Goal: Transaction & Acquisition: Purchase product/service

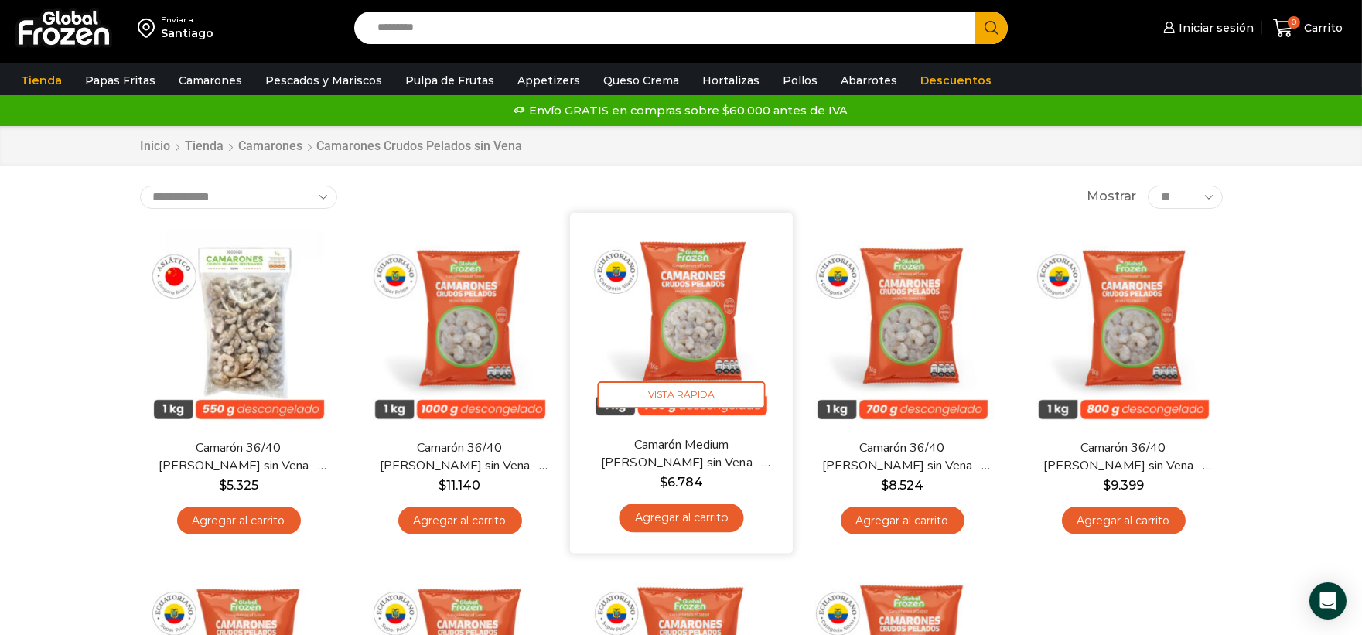
click at [699, 520] on link "Agregar al carrito" at bounding box center [681, 517] width 125 height 29
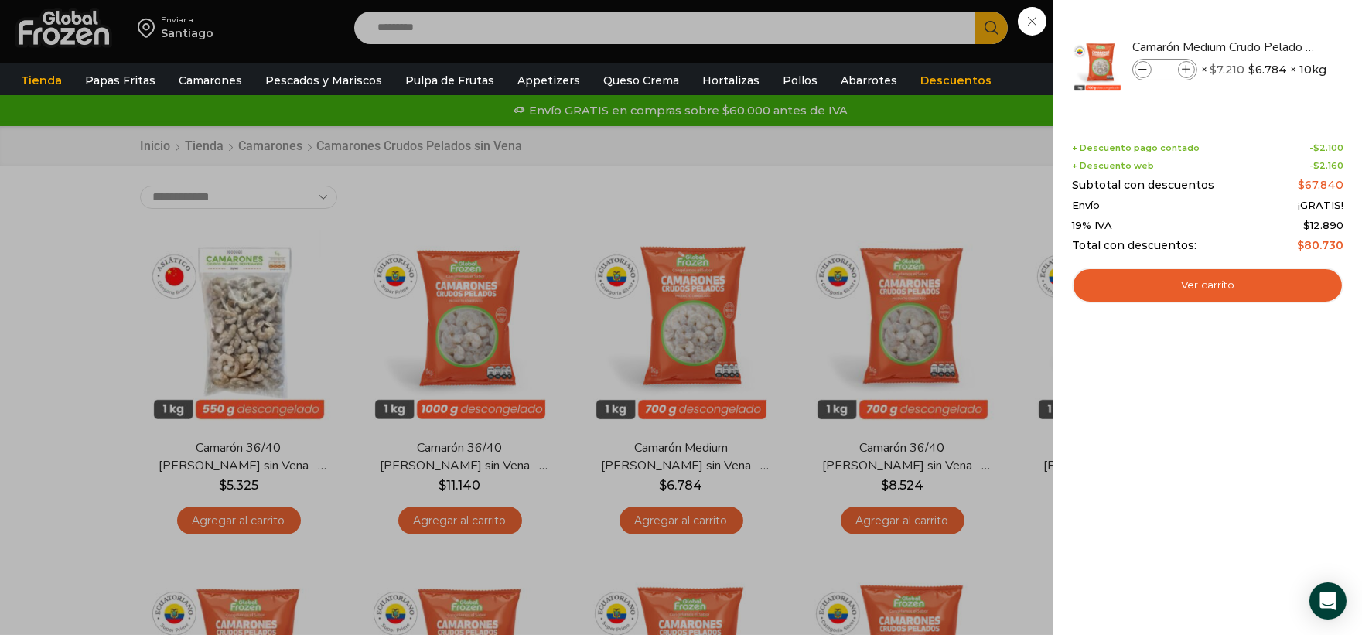
click at [1269, 27] on div "1 [GEOGRAPHIC_DATA] 1 1 Shopping Cart *" at bounding box center [1307, 28] width 77 height 36
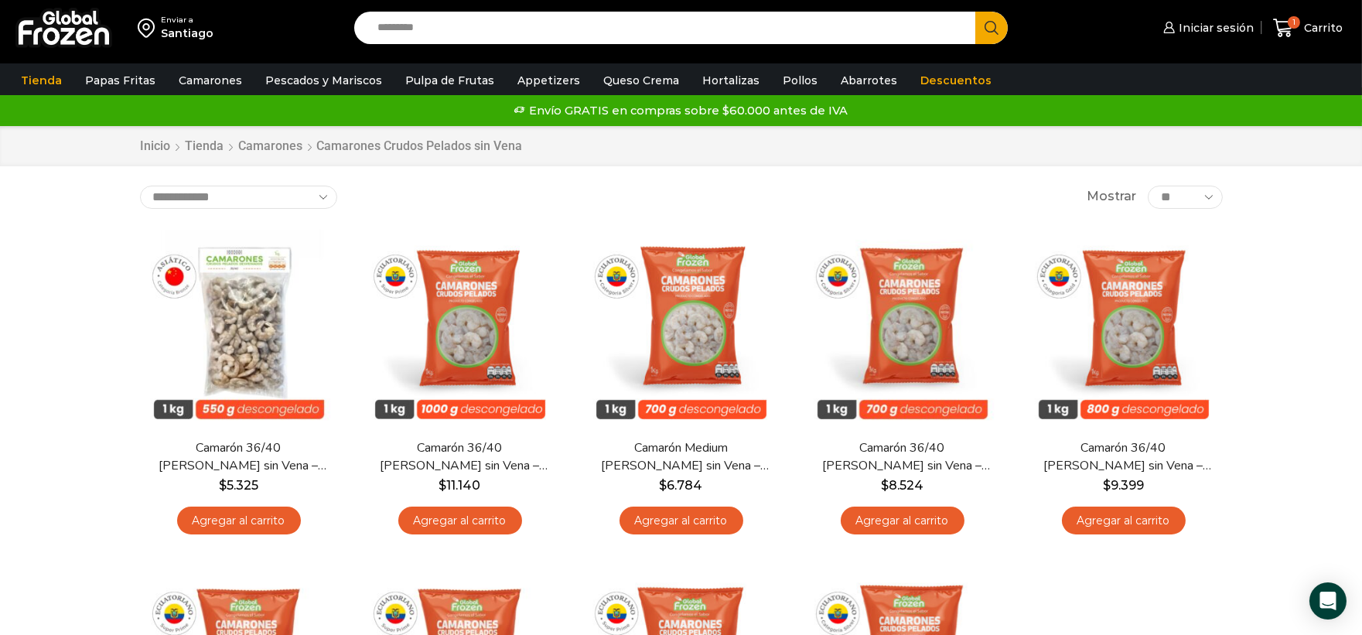
click at [697, 27] on input "Search input" at bounding box center [669, 28] width 599 height 32
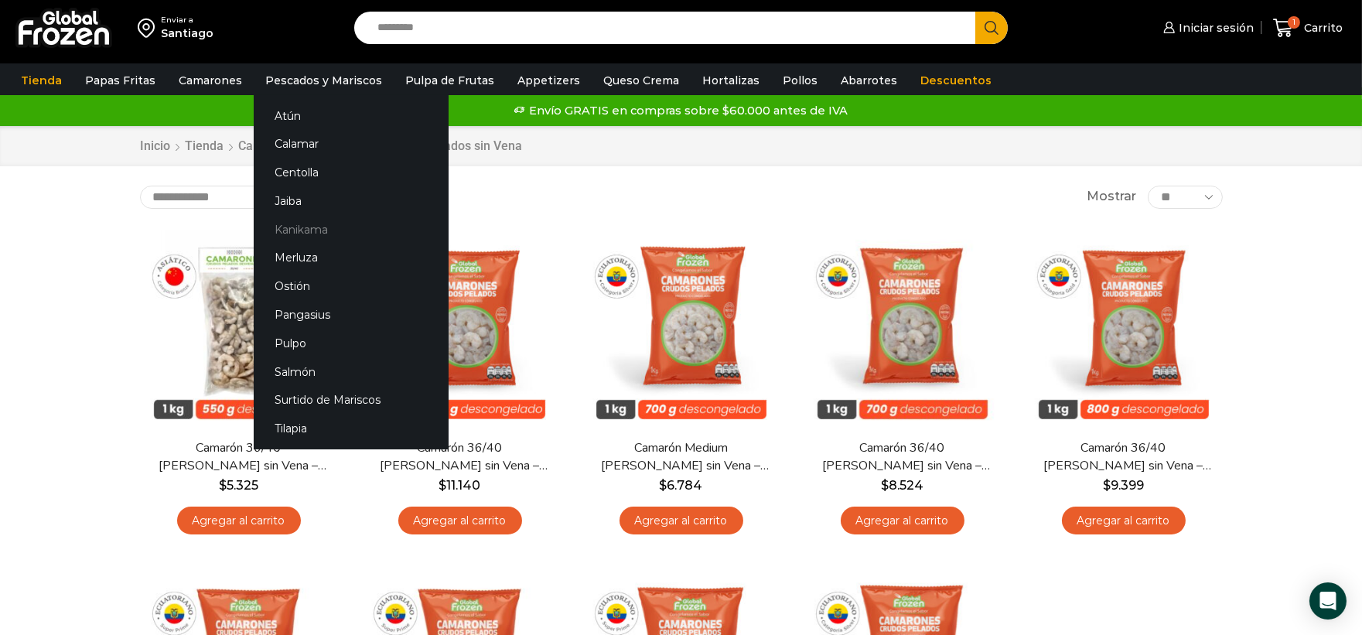
click at [318, 232] on link "Kanikama" at bounding box center [351, 229] width 195 height 29
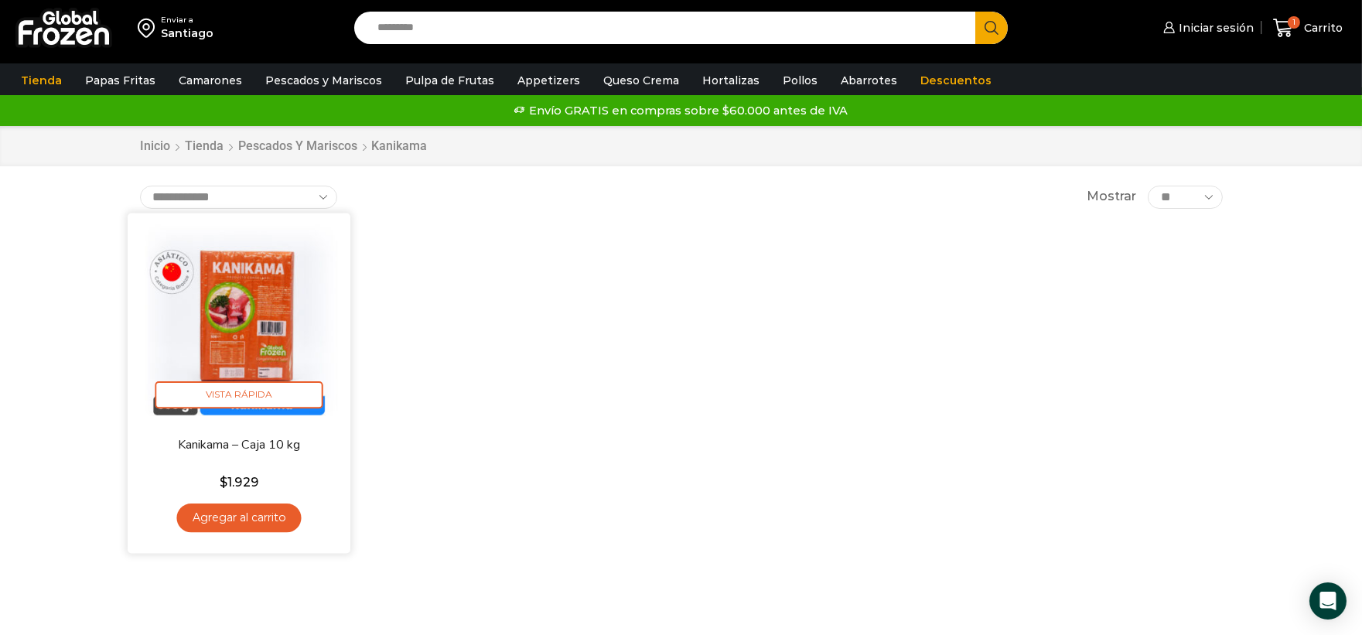
click at [287, 516] on link "Agregar al carrito" at bounding box center [238, 517] width 125 height 29
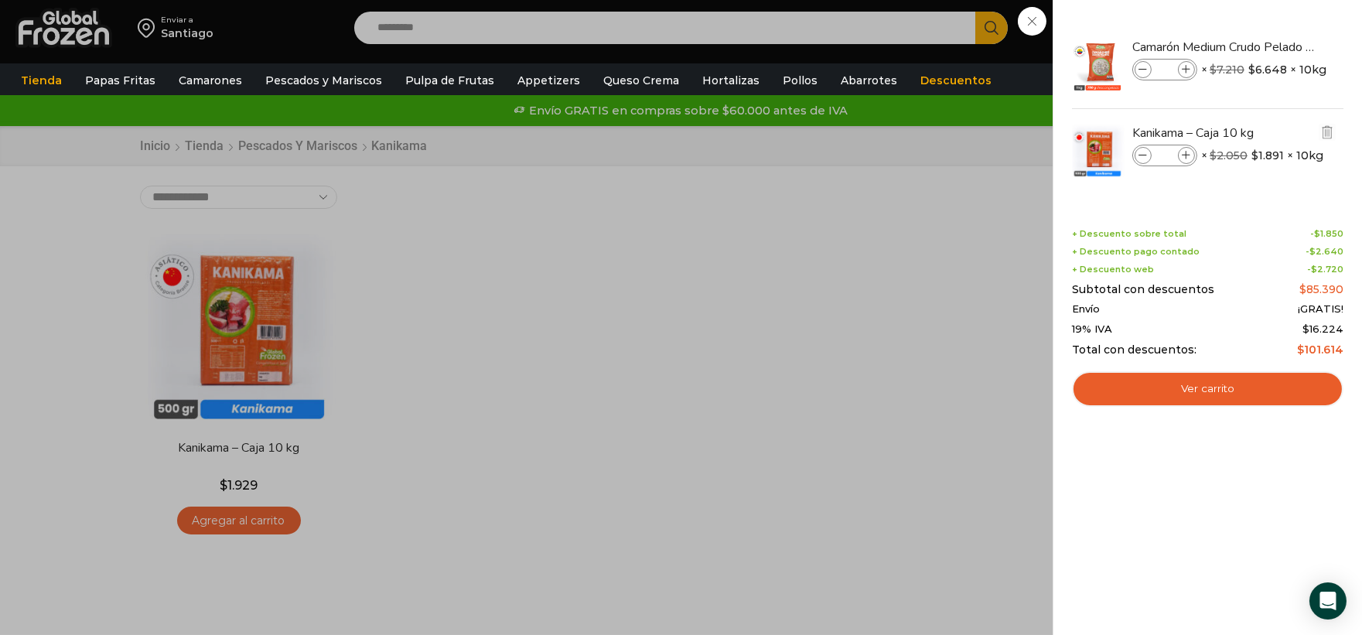
click at [1191, 160] on span at bounding box center [1186, 155] width 17 height 17
click at [1189, 155] on icon at bounding box center [1187, 156] width 9 height 9
type input "*"
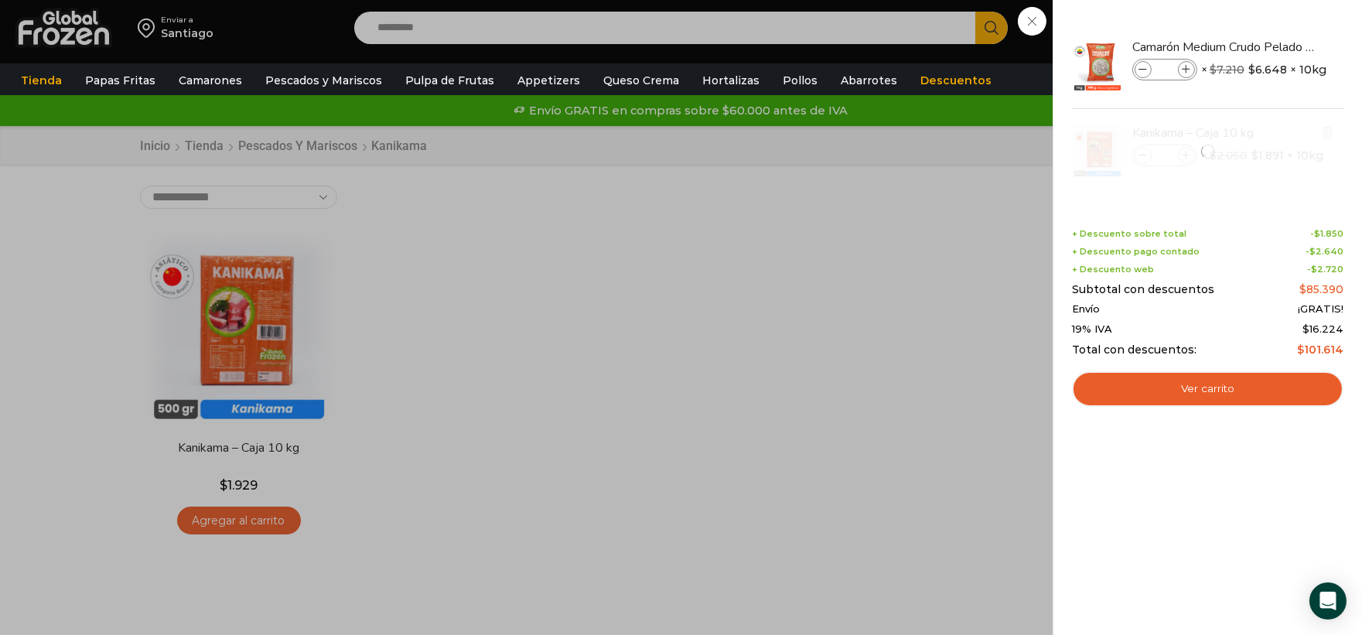
click at [1189, 163] on div at bounding box center [1207, 151] width 275 height 85
click at [1185, 159] on icon at bounding box center [1187, 156] width 9 height 9
type input "*"
click at [1190, 72] on icon at bounding box center [1187, 70] width 9 height 9
type input "*"
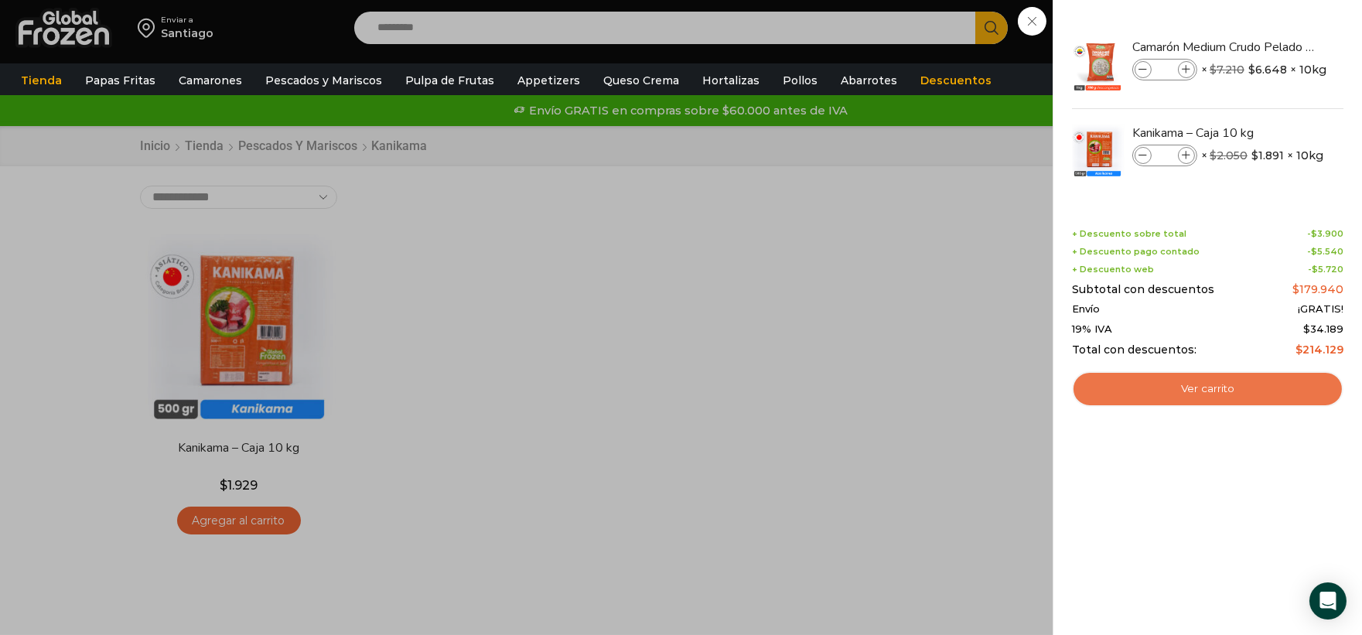
click at [1204, 383] on link "Ver carrito" at bounding box center [1207, 389] width 271 height 36
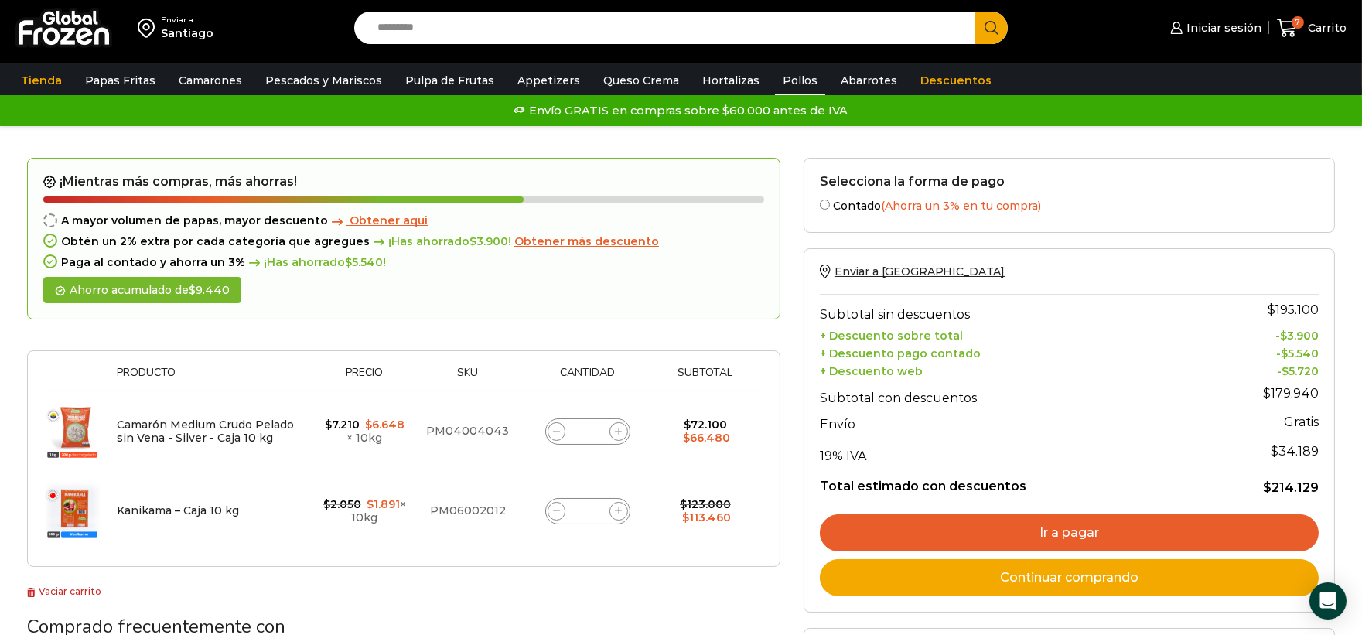
click at [775, 86] on link "Pollos" at bounding box center [800, 80] width 50 height 29
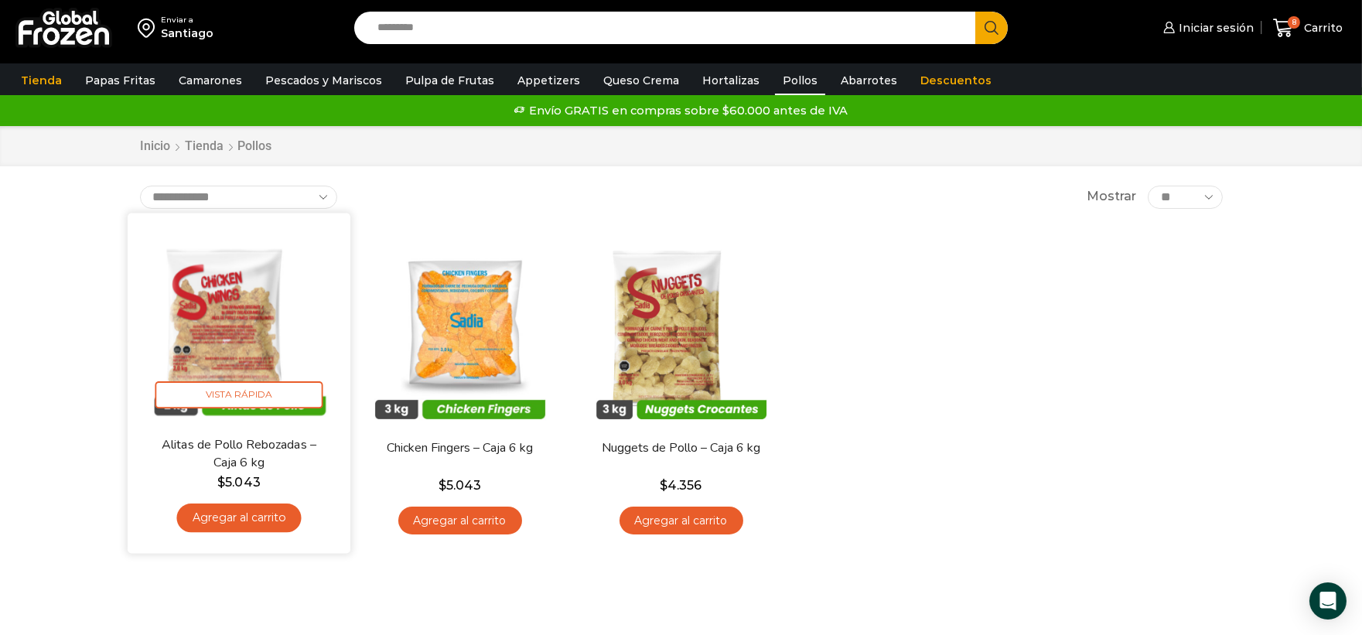
click at [252, 518] on link "Agregar al carrito" at bounding box center [238, 517] width 125 height 29
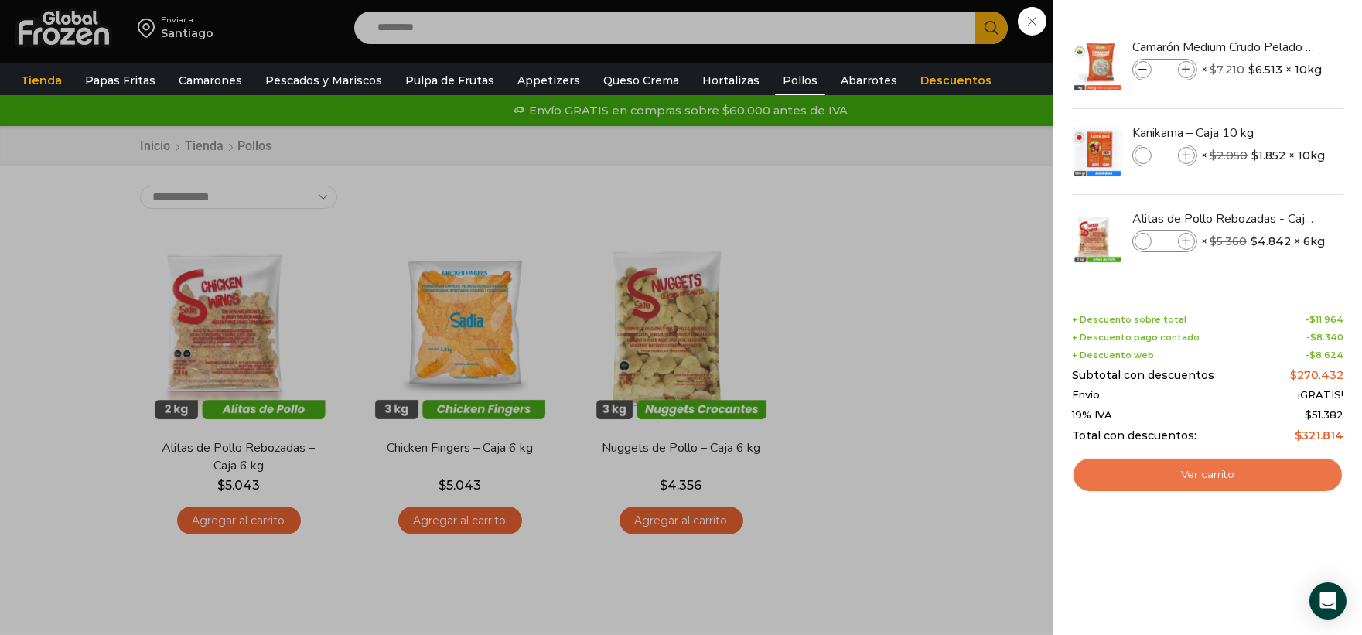
click at [1262, 467] on link "Ver carrito" at bounding box center [1207, 475] width 271 height 36
